Goal: Check status

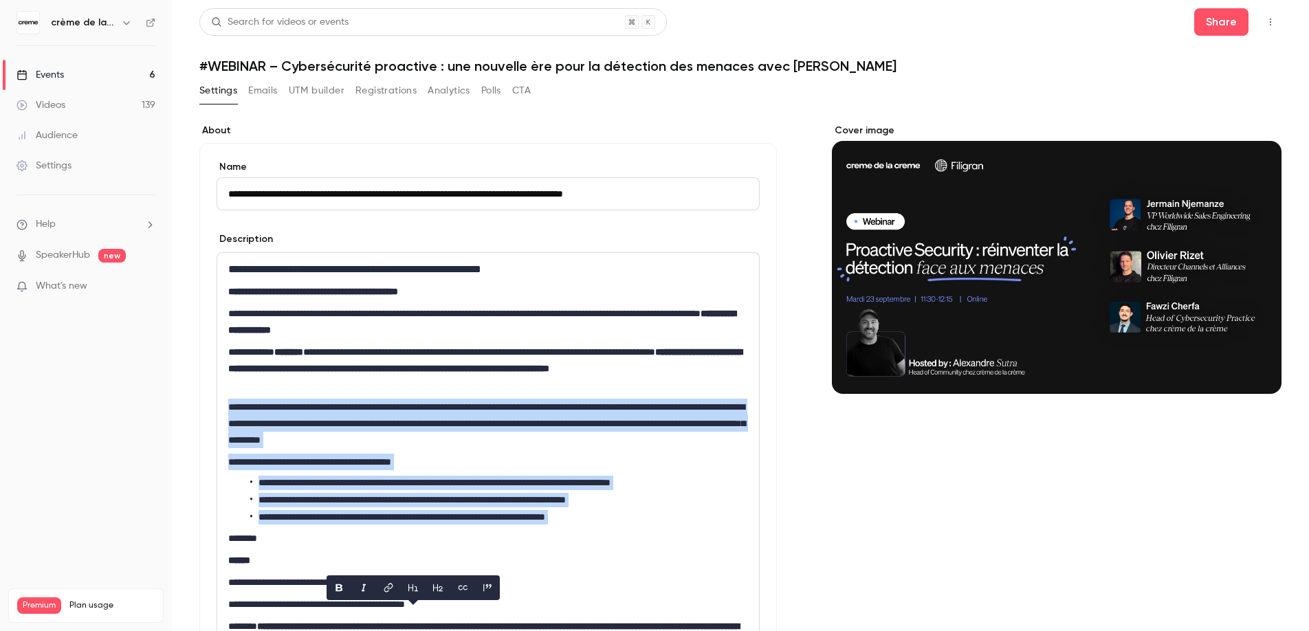
click at [379, 88] on button "Registrations" at bounding box center [385, 91] width 61 height 22
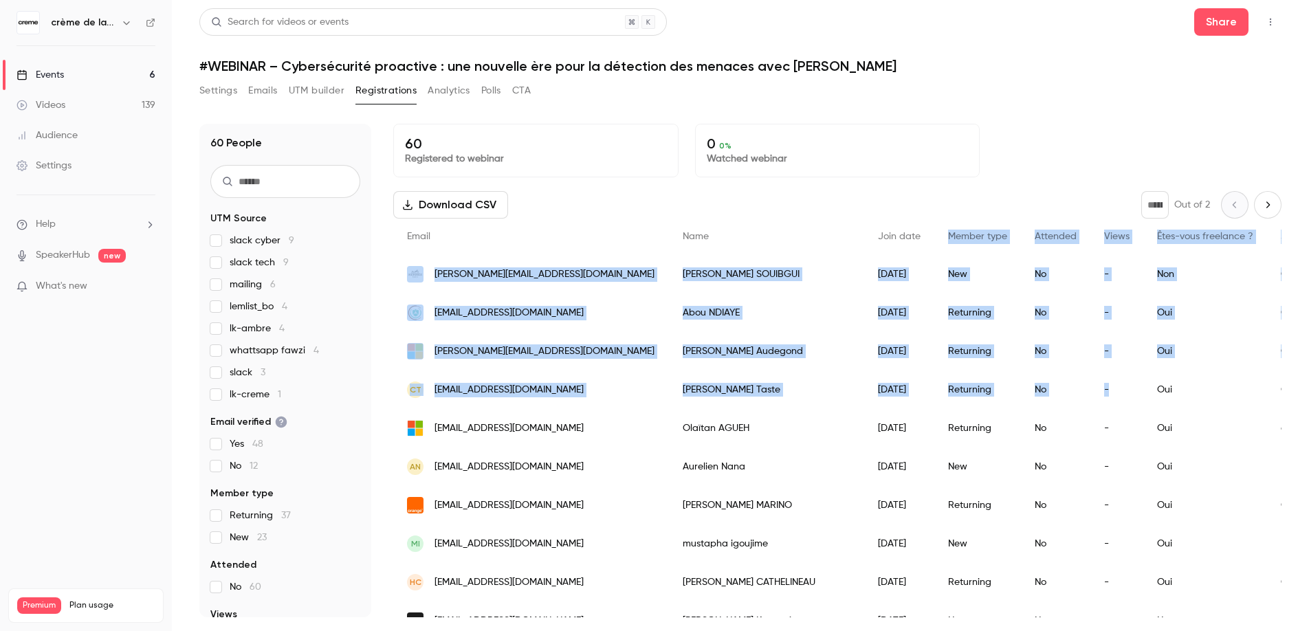
drag, startPoint x: 1026, startPoint y: 386, endPoint x: 1074, endPoint y: 156, distance: 235.2
click at [652, 187] on div "60 Registered to webinar 0 0 % Watched webinar Download CSV * Out of 2 Email Na…" at bounding box center [837, 371] width 888 height 494
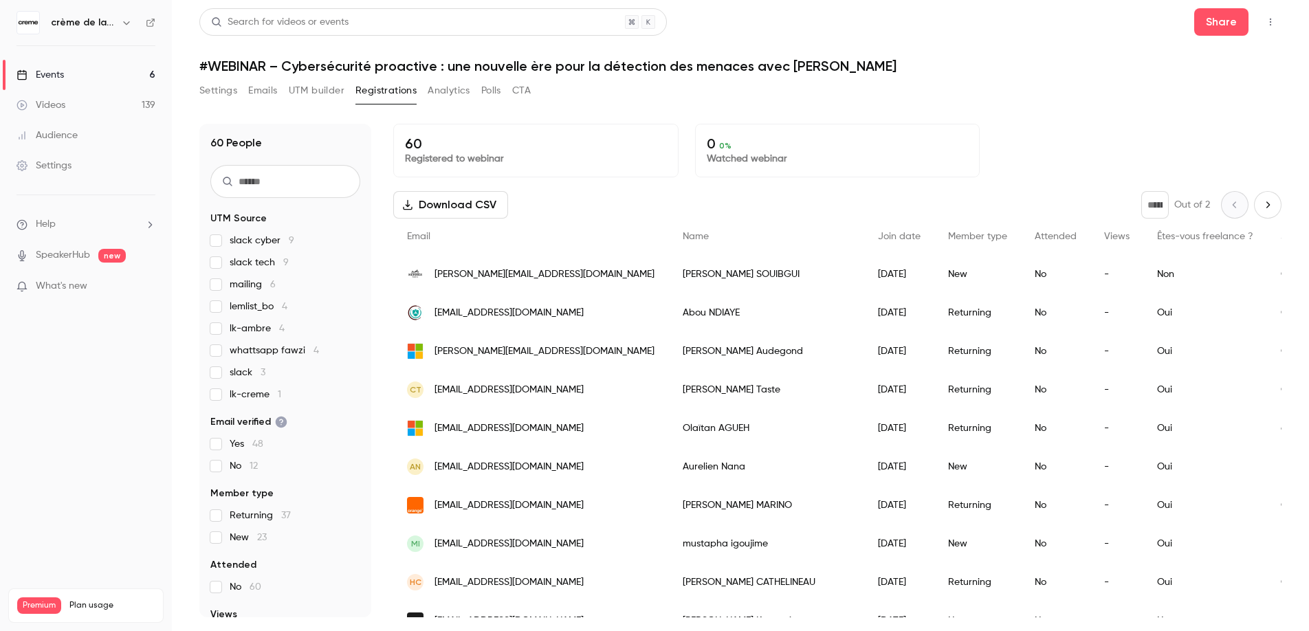
click at [652, 144] on div "60 Registered to webinar 0 0 % Watched webinar" at bounding box center [837, 151] width 888 height 54
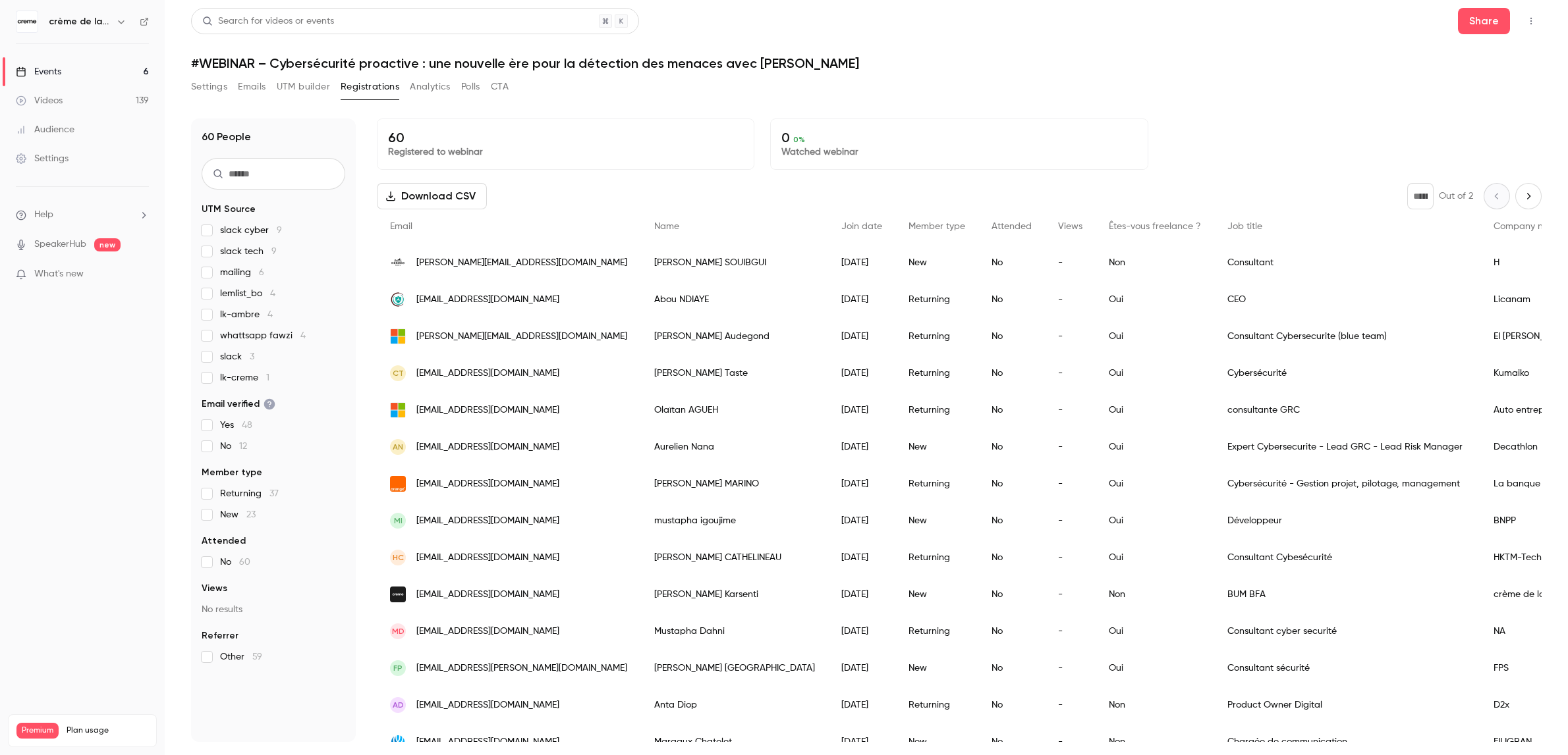
click at [625, 217] on div "[DATE]" at bounding box center [862, 373] width 67 height 36
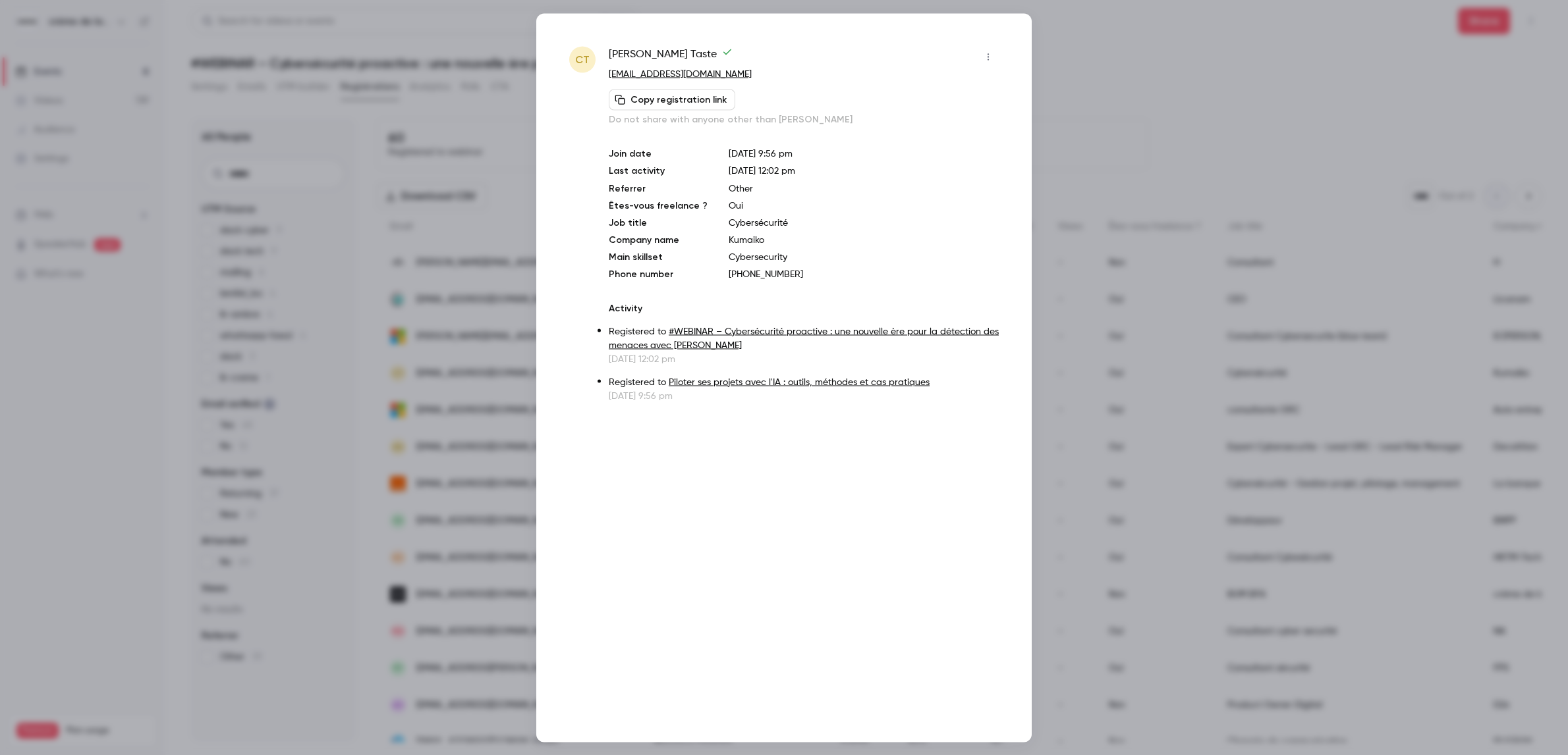
click at [625, 75] on div at bounding box center [784, 378] width 1568 height 755
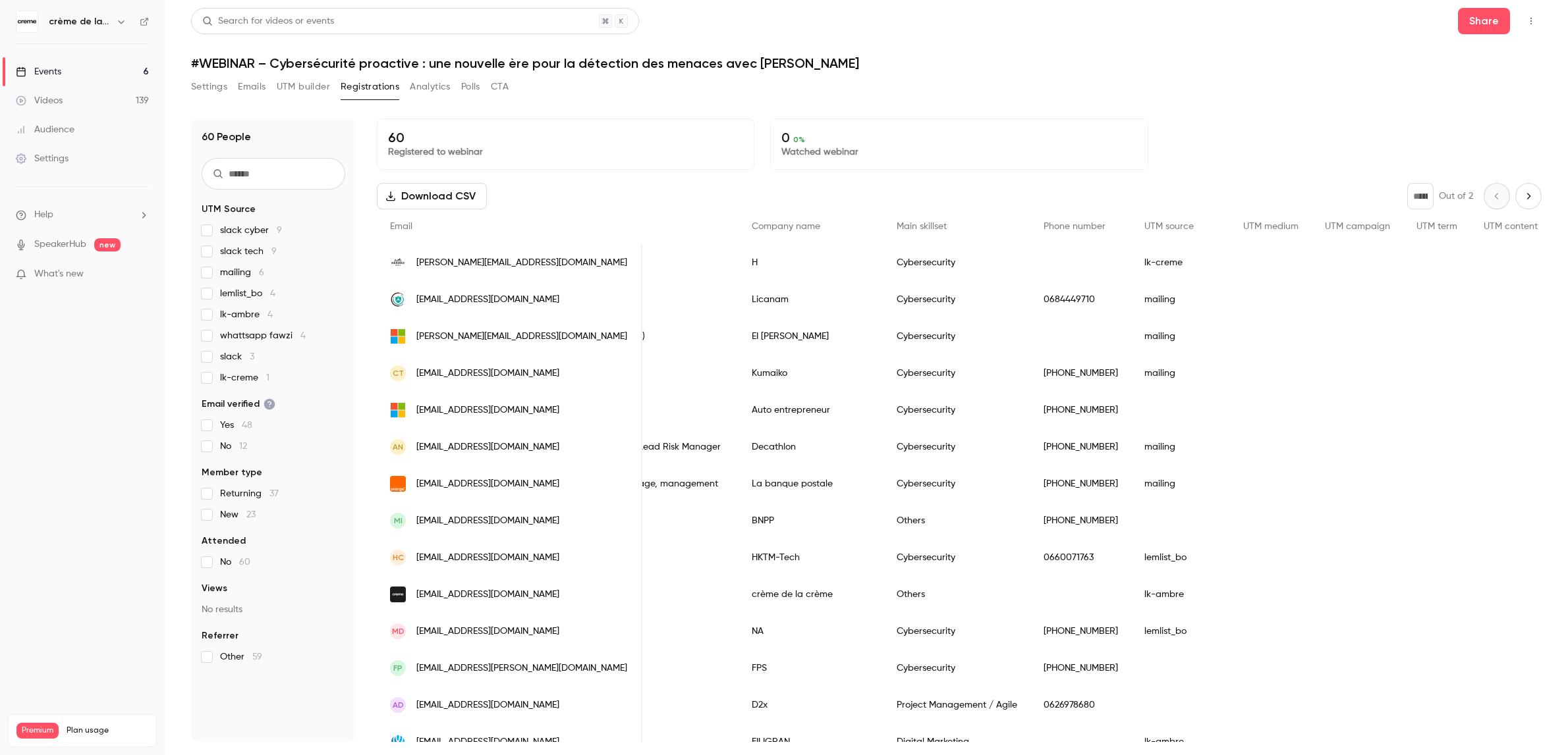
click at [532, 217] on div "CT [EMAIL_ADDRESS][DOMAIN_NAME]" at bounding box center [509, 373] width 265 height 36
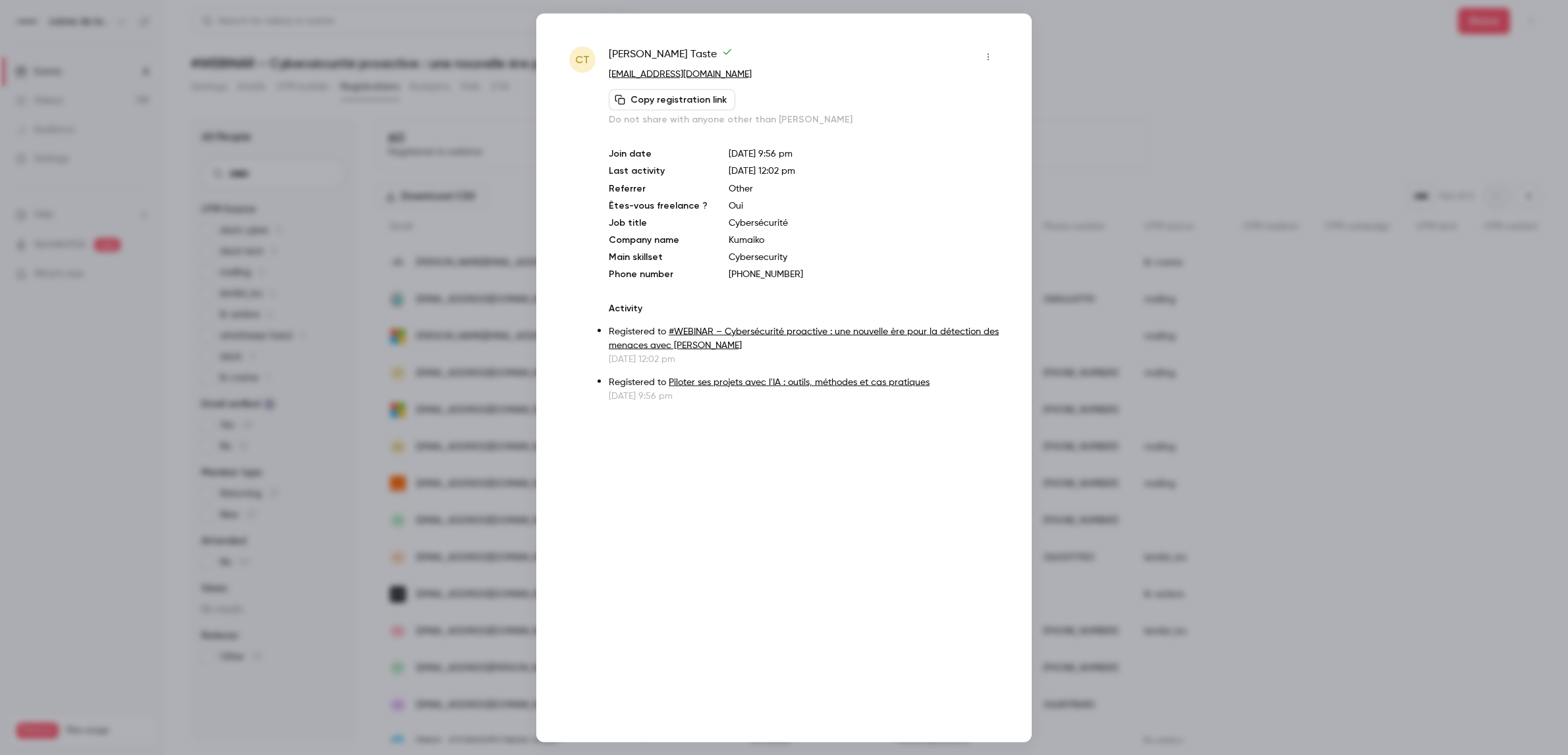
click at [444, 217] on div at bounding box center [784, 378] width 1568 height 755
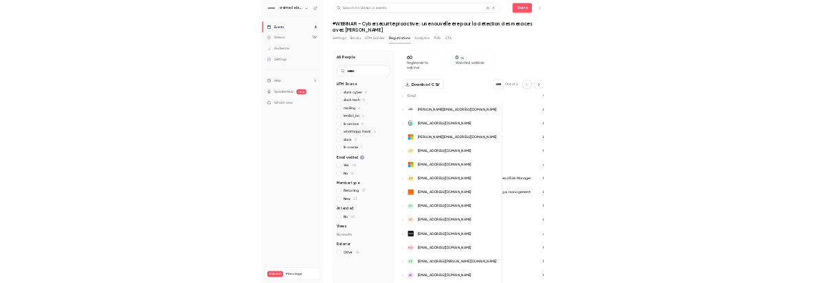
scroll to position [0, 775]
